Goal: Task Accomplishment & Management: Use online tool/utility

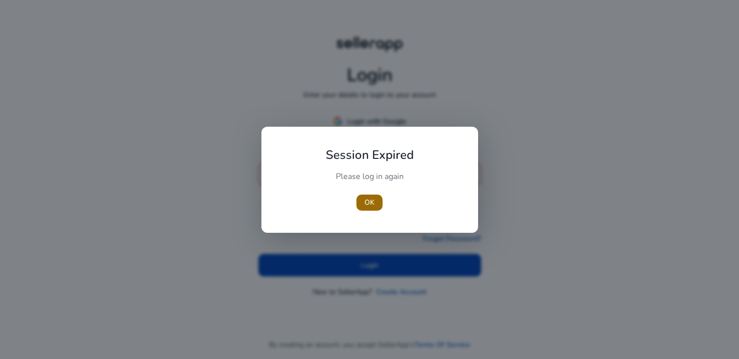
type input "**********"
click at [369, 200] on span "OK" at bounding box center [370, 202] width 10 height 11
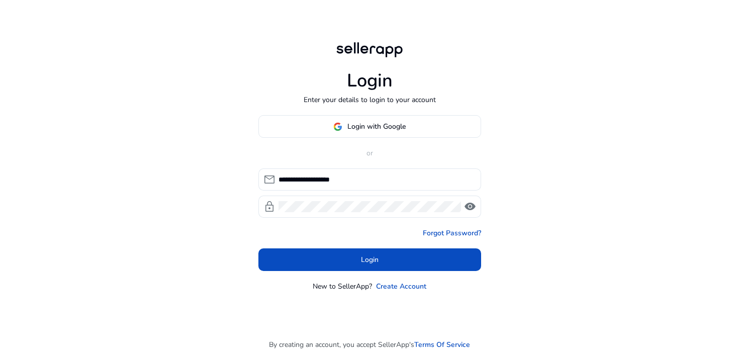
click at [369, 200] on span "OK" at bounding box center [370, 202] width 10 height 11
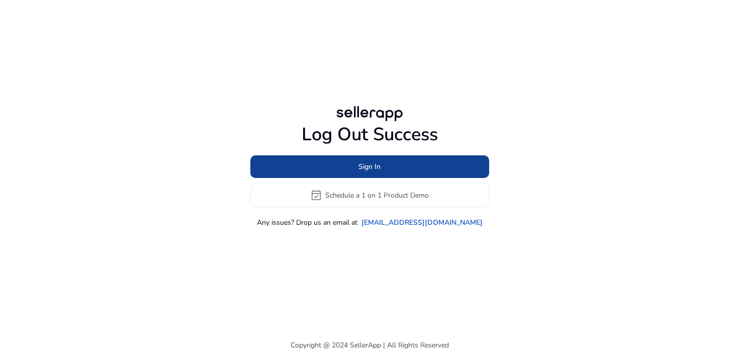
click at [380, 170] on span at bounding box center [369, 167] width 239 height 24
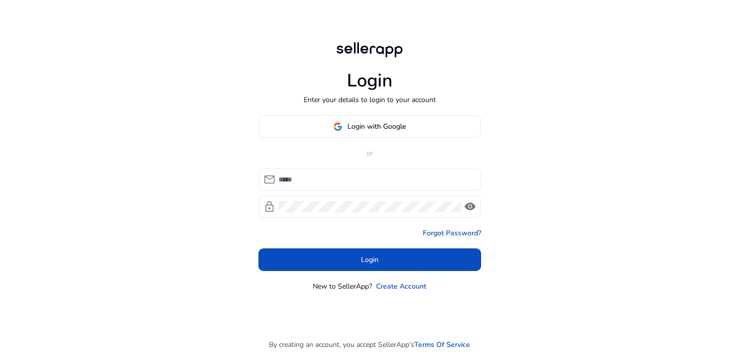
type input "**********"
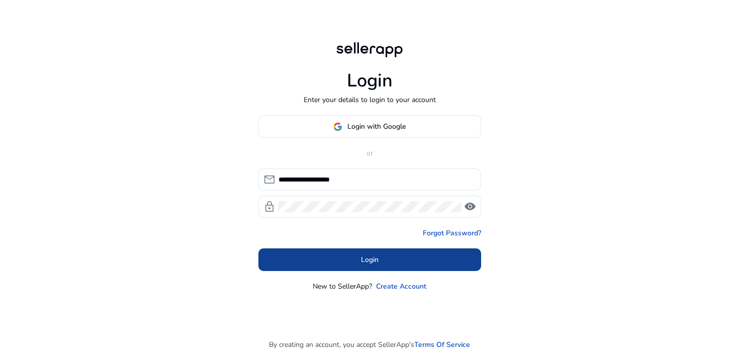
click at [342, 258] on span at bounding box center [369, 260] width 223 height 24
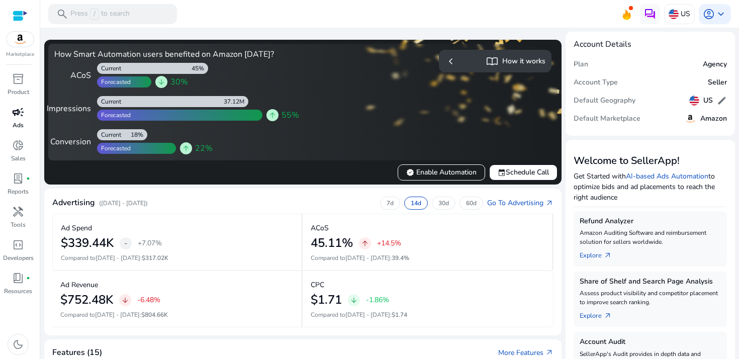
click at [9, 123] on link "campaign Ads" at bounding box center [18, 120] width 36 height 33
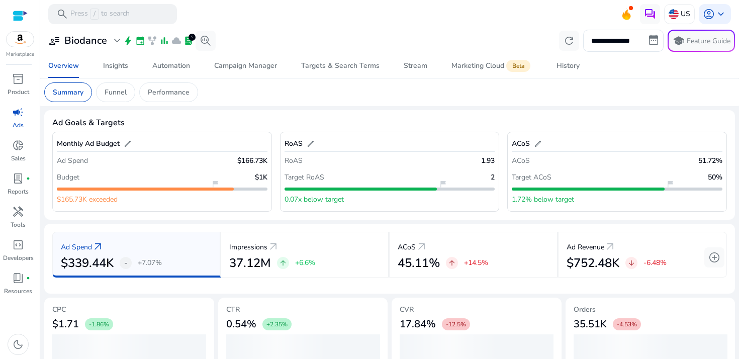
click at [248, 119] on div "Ad Goals & Targets" at bounding box center [389, 123] width 675 height 10
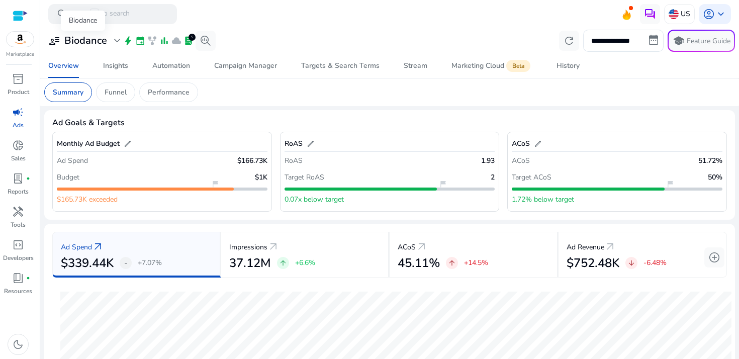
click at [109, 41] on div "user_attributes Biodance expand_more" at bounding box center [85, 41] width 75 height 12
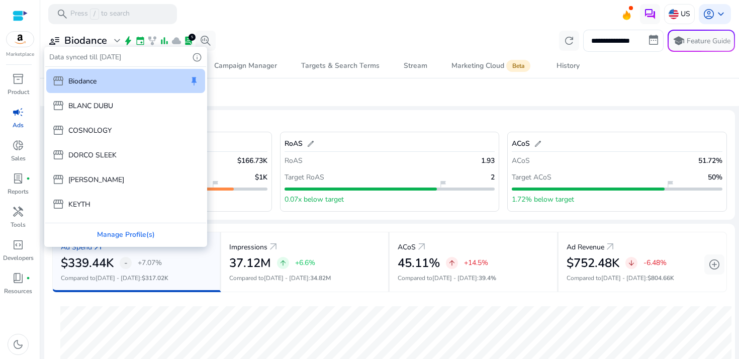
click at [102, 156] on p "DORCO SLEEK" at bounding box center [92, 155] width 48 height 11
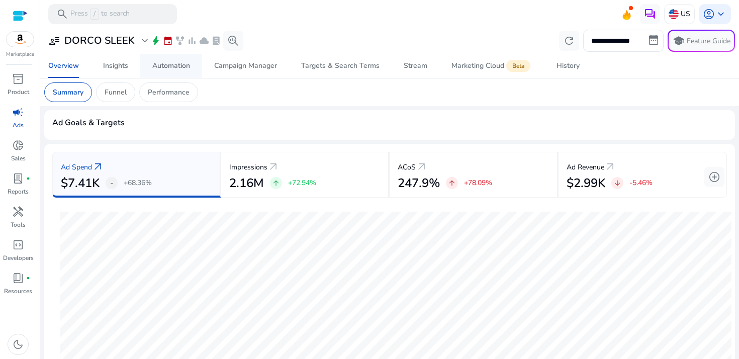
click at [175, 71] on span "Automation" at bounding box center [171, 66] width 38 height 24
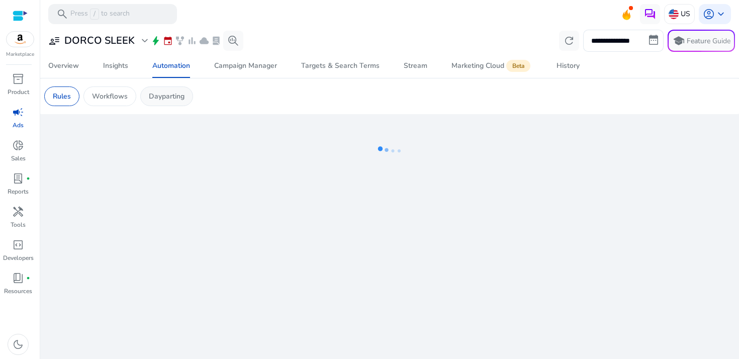
click at [191, 95] on div "Dayparting" at bounding box center [166, 96] width 53 height 20
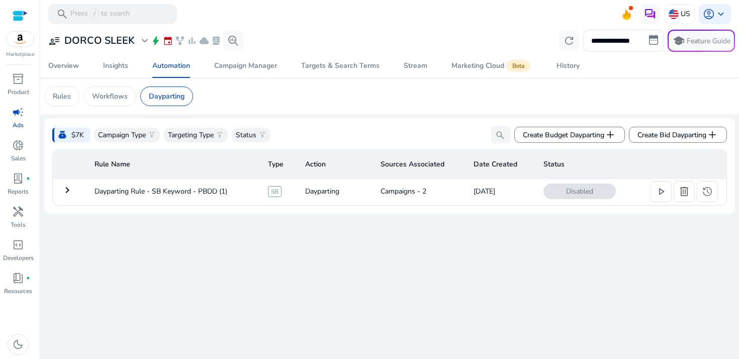
click at [413, 270] on div "**********" at bounding box center [389, 193] width 691 height 331
click at [79, 188] on td "keyboard_arrow_right" at bounding box center [69, 191] width 33 height 26
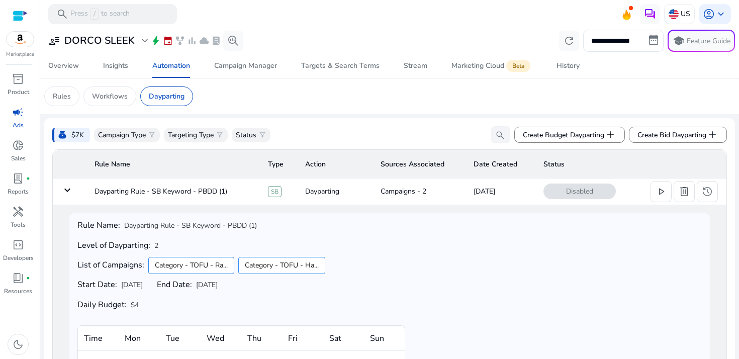
click at [68, 190] on mat-icon "keyboard_arrow_down" at bounding box center [67, 190] width 12 height 12
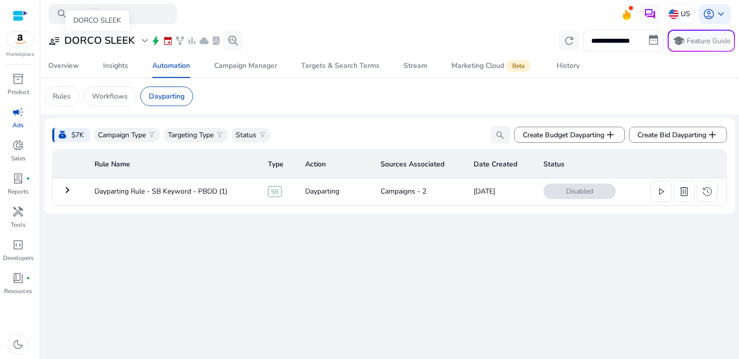
click at [124, 44] on h3 "DORCO SLEEK" at bounding box center [99, 41] width 70 height 12
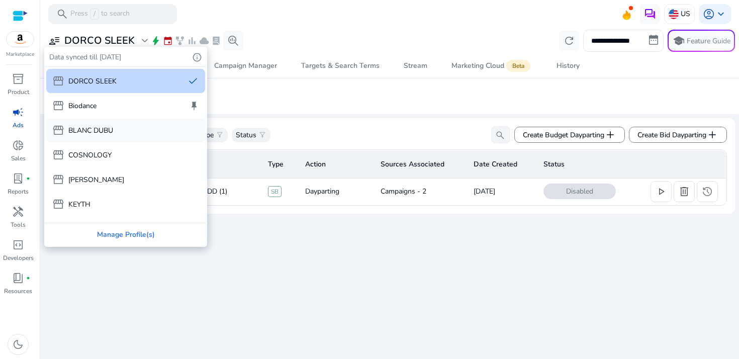
click at [135, 128] on div "storefront BLANC DUBU" at bounding box center [125, 130] width 159 height 24
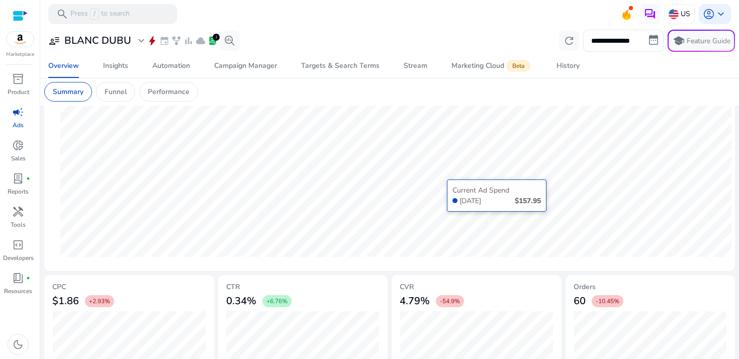
scroll to position [328, 0]
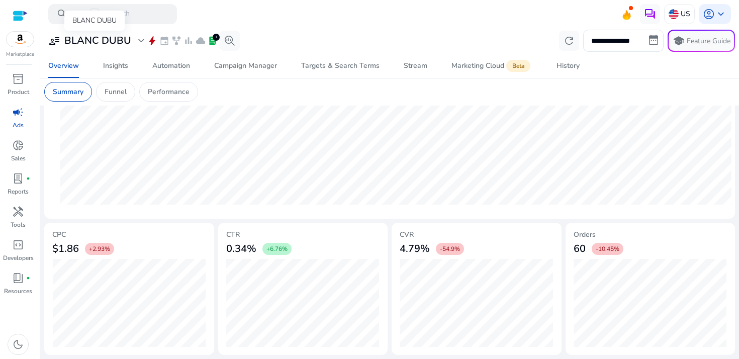
click at [121, 38] on h3 "BLANC DUBU" at bounding box center [97, 41] width 67 height 12
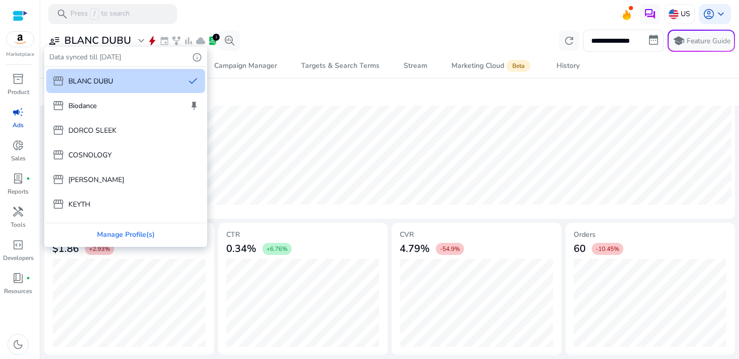
click at [320, 76] on div at bounding box center [369, 179] width 739 height 359
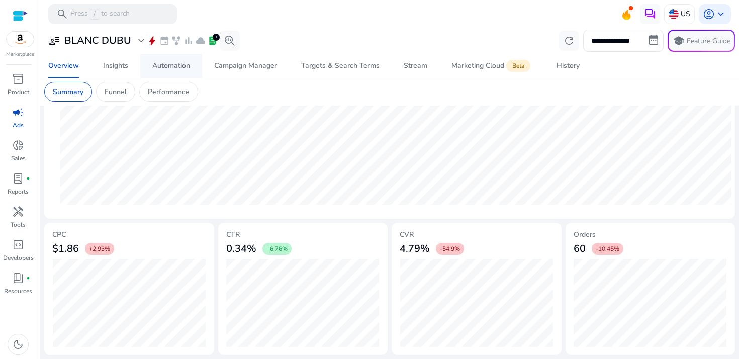
click at [196, 66] on link "Automation" at bounding box center [171, 66] width 62 height 24
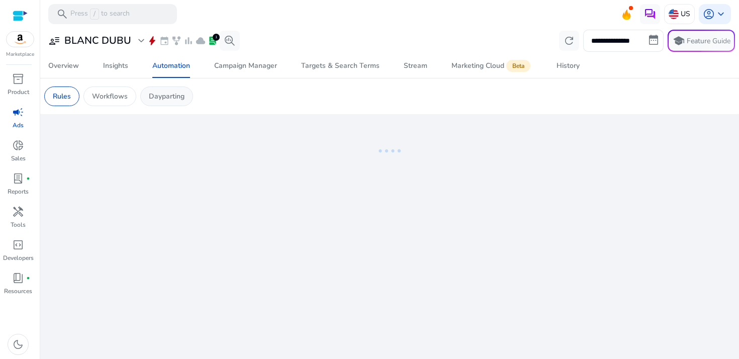
click at [173, 96] on p "Dayparting" at bounding box center [167, 96] width 36 height 11
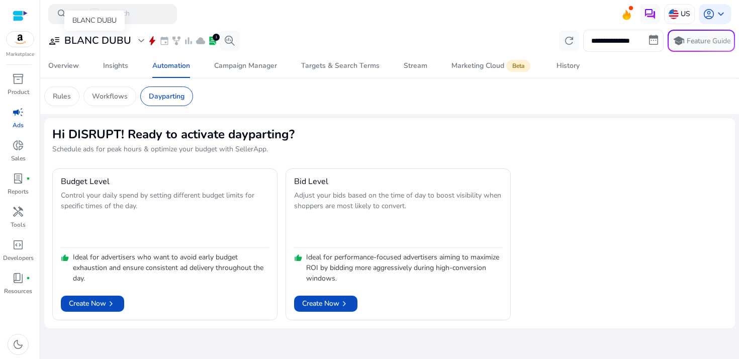
click at [94, 39] on h3 "BLANC DUBU" at bounding box center [97, 41] width 67 height 12
